Goal: Transaction & Acquisition: Book appointment/travel/reservation

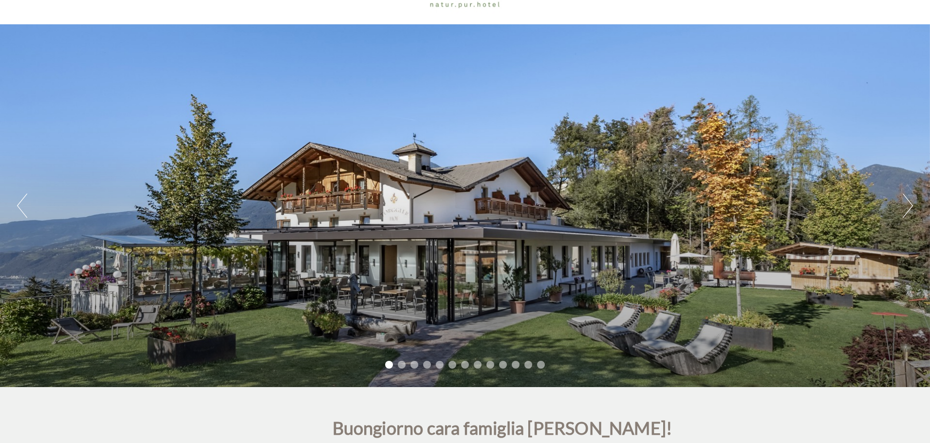
scroll to position [146, 0]
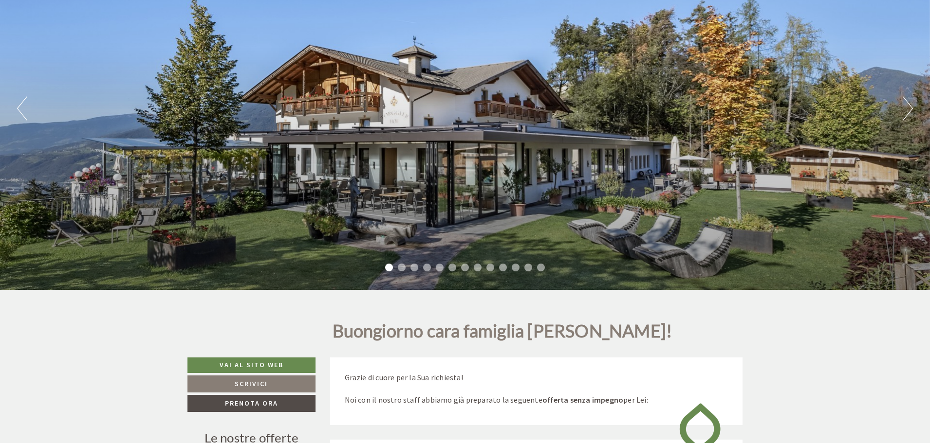
click at [402, 268] on li "2" at bounding box center [402, 268] width 8 height 8
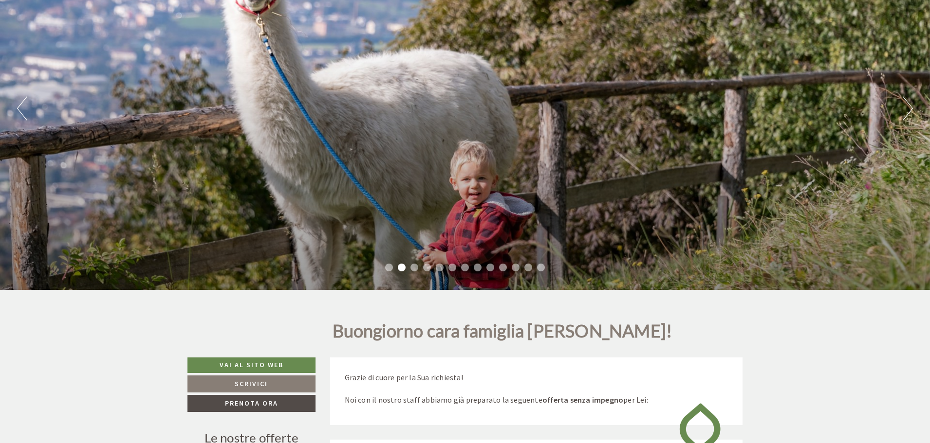
click at [415, 269] on li "3" at bounding box center [414, 268] width 8 height 8
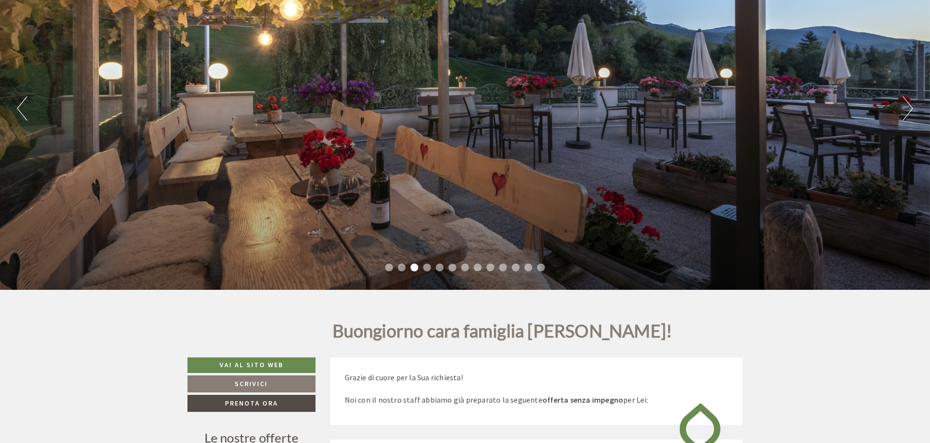
click at [424, 268] on li "4" at bounding box center [427, 268] width 8 height 8
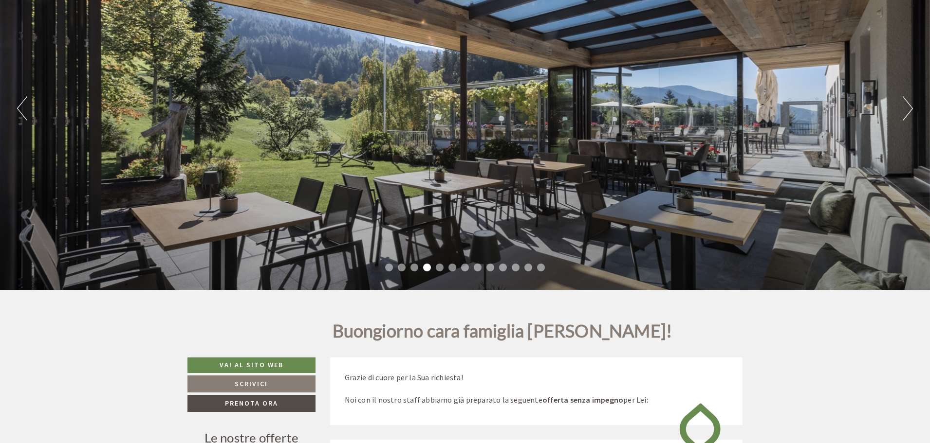
click at [437, 271] on li "5" at bounding box center [440, 268] width 8 height 8
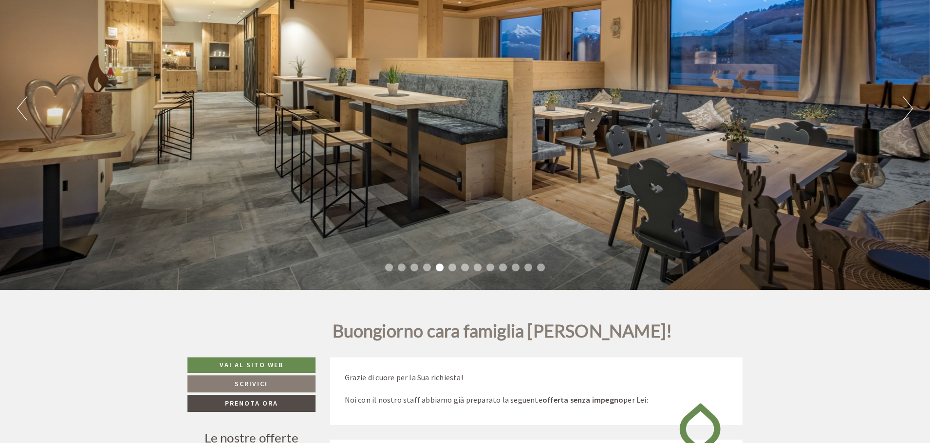
click at [450, 267] on li "6" at bounding box center [452, 268] width 8 height 8
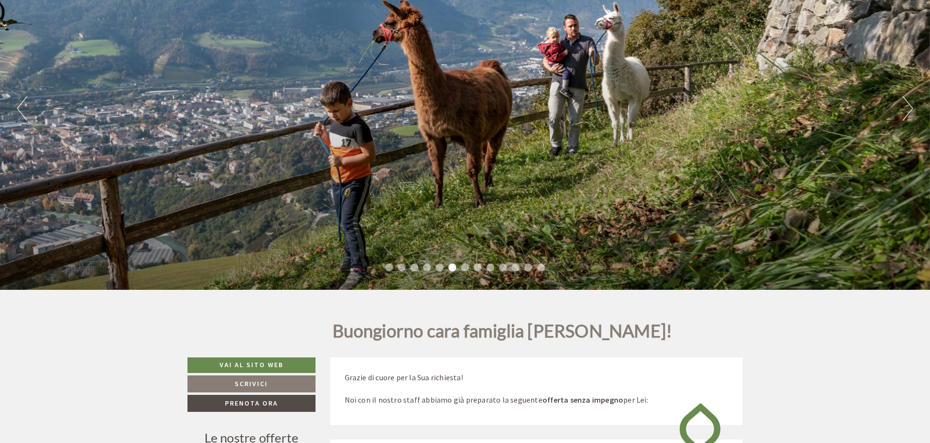
click at [463, 267] on li "7" at bounding box center [465, 268] width 8 height 8
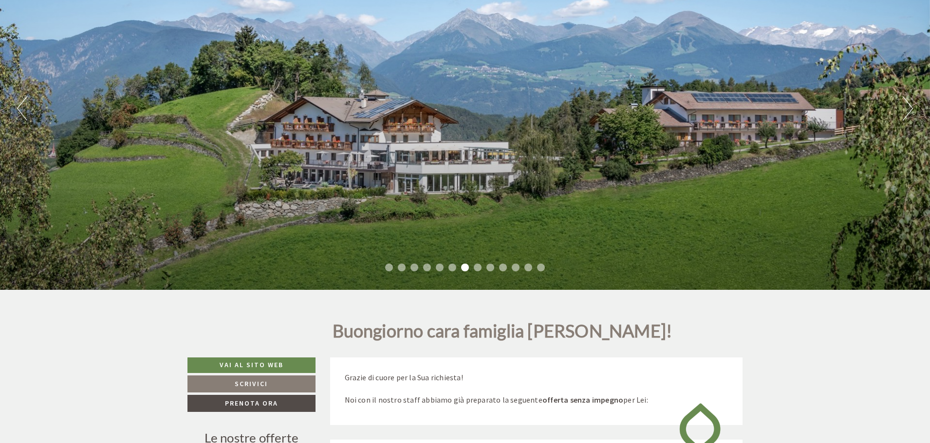
click at [477, 267] on li "8" at bounding box center [478, 268] width 8 height 8
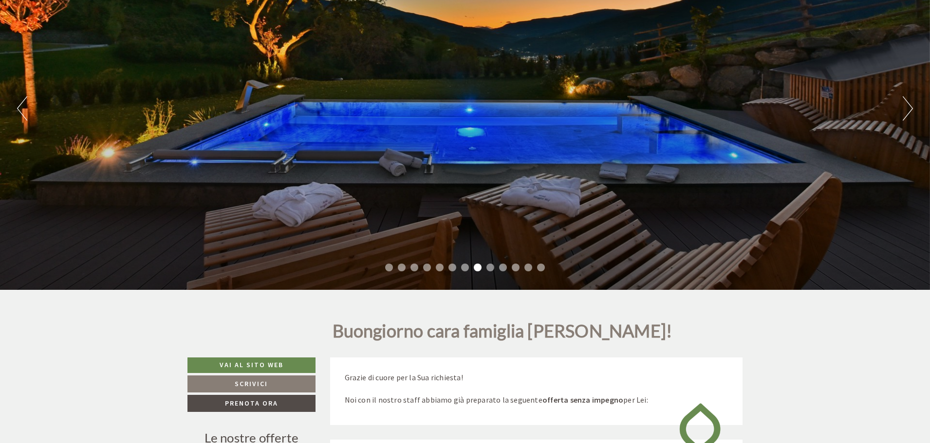
click at [496, 267] on ul "1 2 3 4 5 6 7 8 9 10 11 12 13" at bounding box center [465, 268] width 930 height 11
click at [489, 268] on li "9" at bounding box center [490, 268] width 8 height 8
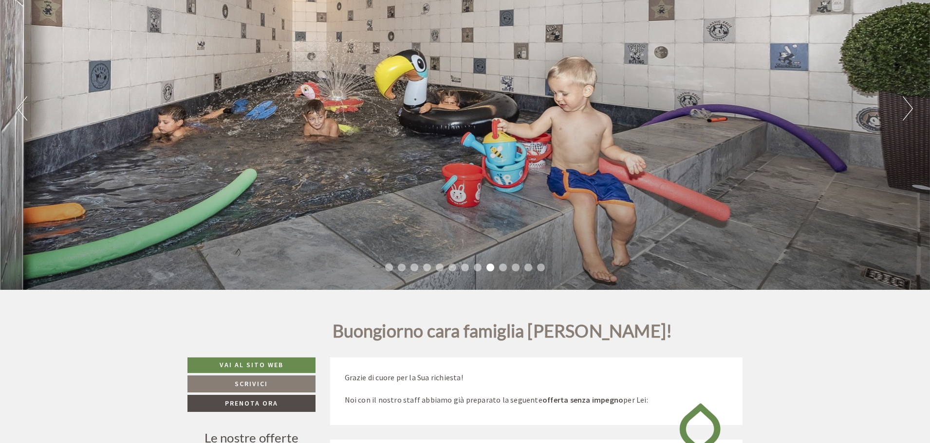
click at [502, 268] on li "10" at bounding box center [503, 268] width 8 height 8
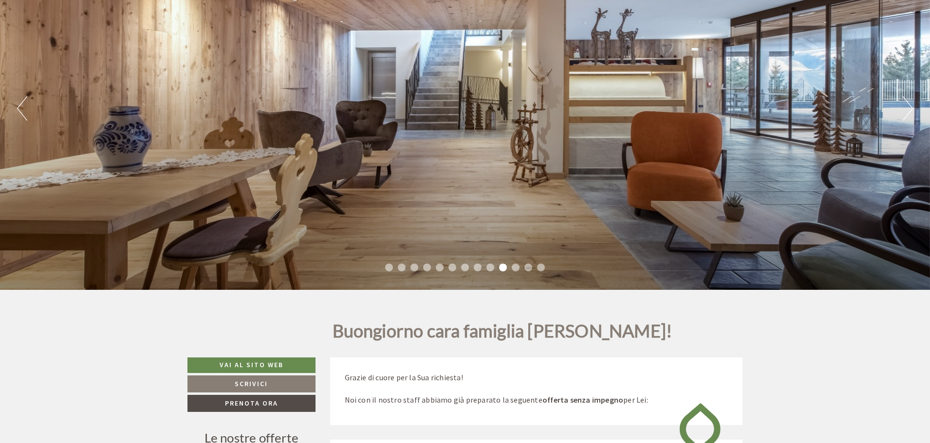
click at [513, 267] on li "11" at bounding box center [516, 268] width 8 height 8
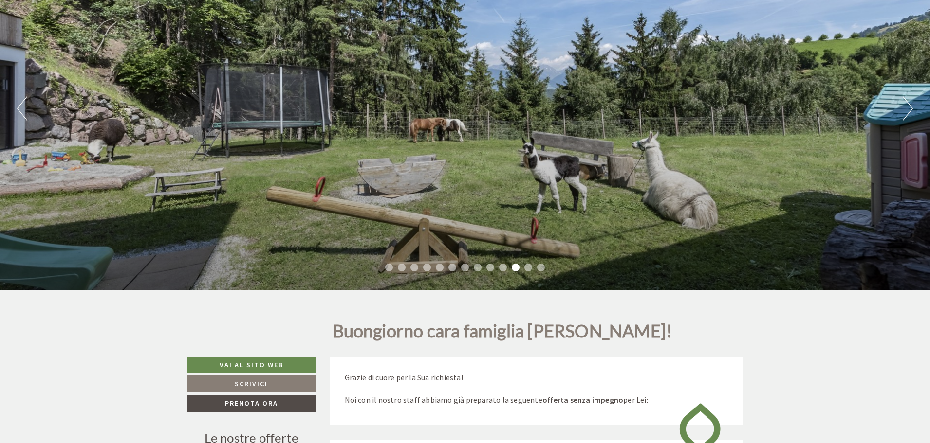
click at [526, 269] on li "12" at bounding box center [528, 268] width 8 height 8
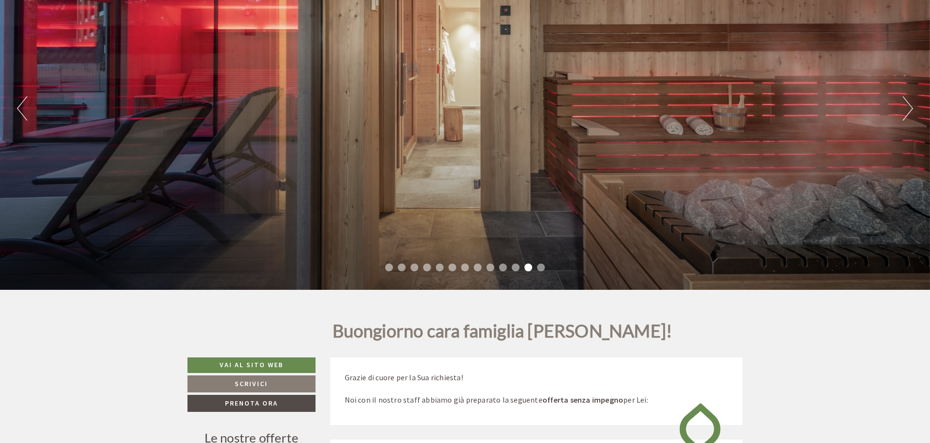
click at [538, 271] on ul "1 2 3 4 5 6 7 8 9 10 11 12 13" at bounding box center [465, 268] width 930 height 11
click at [538, 270] on li "13" at bounding box center [541, 268] width 8 height 8
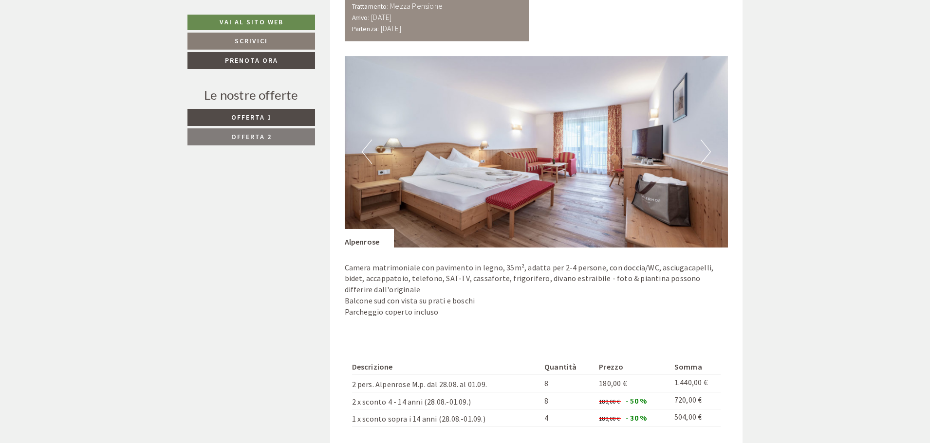
scroll to position [828, 0]
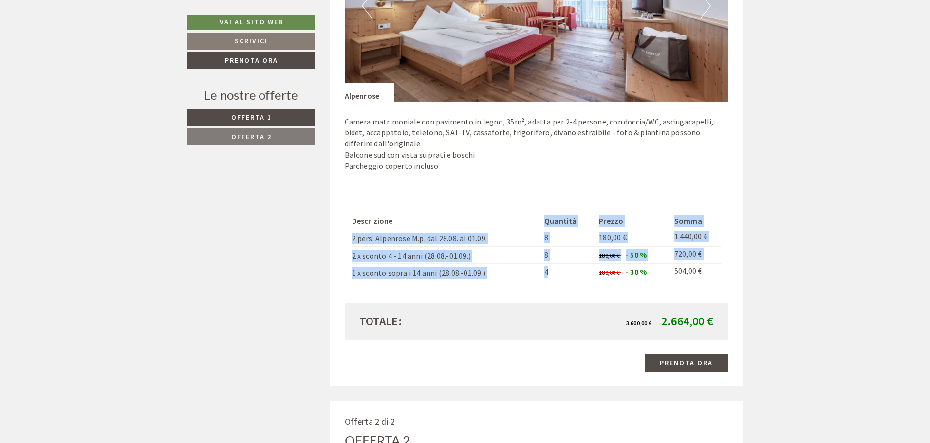
drag, startPoint x: 547, startPoint y: 221, endPoint x: 549, endPoint y: 269, distance: 48.7
click at [549, 269] on tbody "Descrizione Quantità Prezzo Somma 2 pers. Alpenrose M.p. dal 28.08. al 01.09. 8…" at bounding box center [536, 248] width 369 height 68
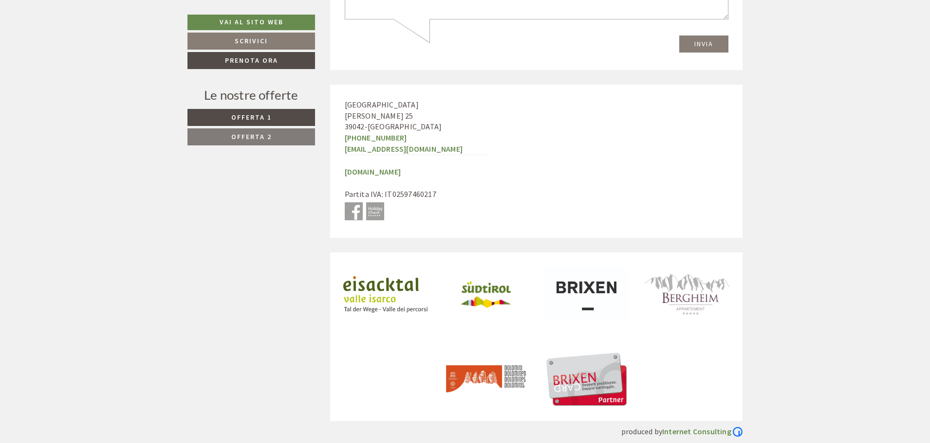
scroll to position [3385, 0]
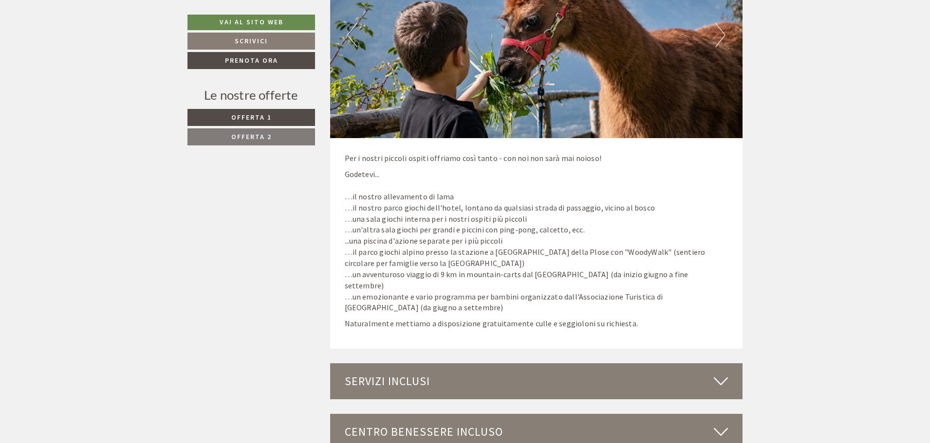
click at [242, 136] on span "Offerta 2" at bounding box center [251, 136] width 40 height 9
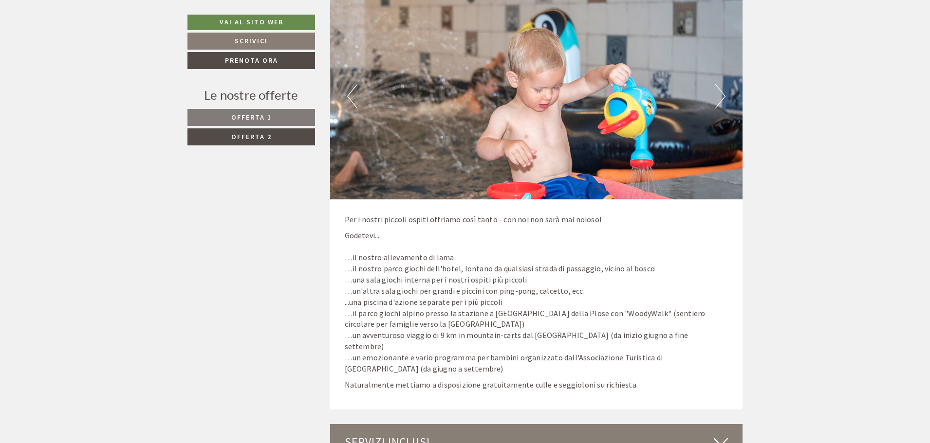
scroll to position [1170, 0]
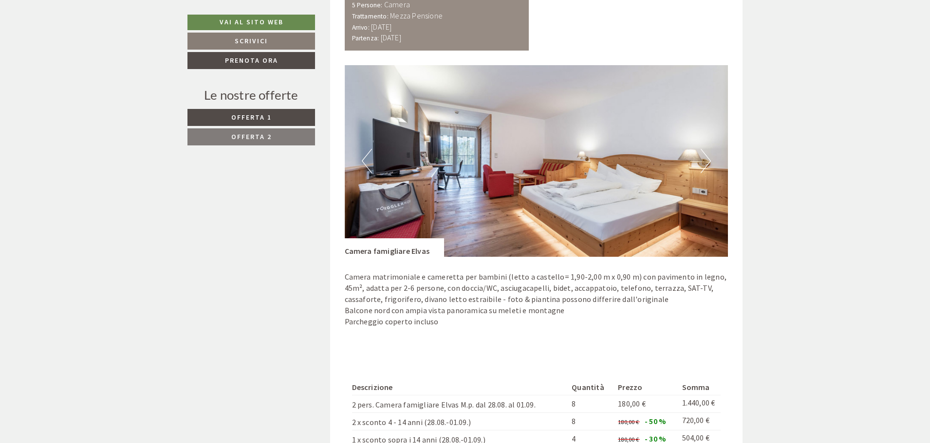
scroll to position [1460, 0]
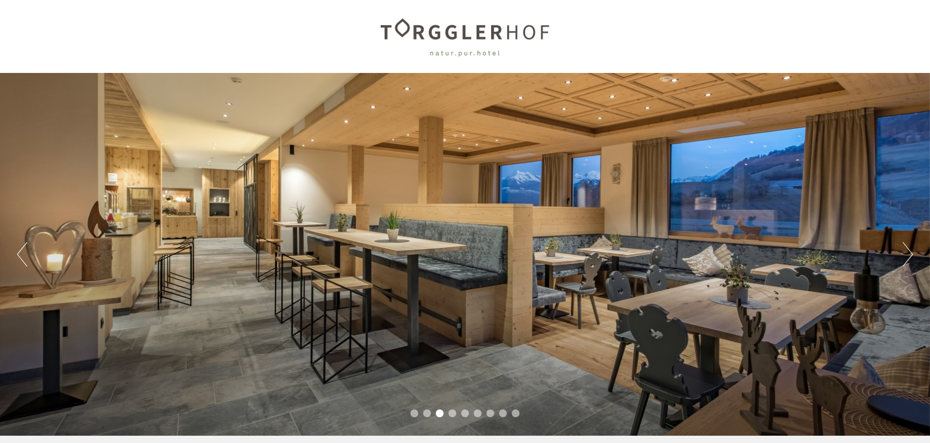
scroll to position [49, 0]
